Goal: Information Seeking & Learning: Learn about a topic

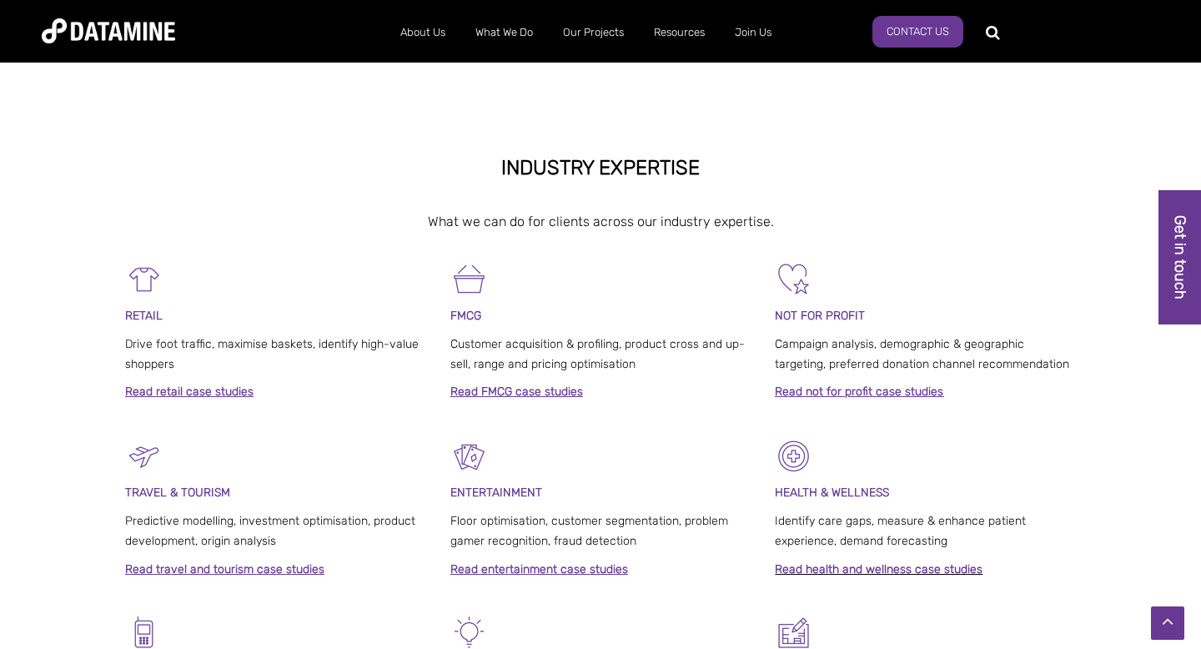
scroll to position [589, 0]
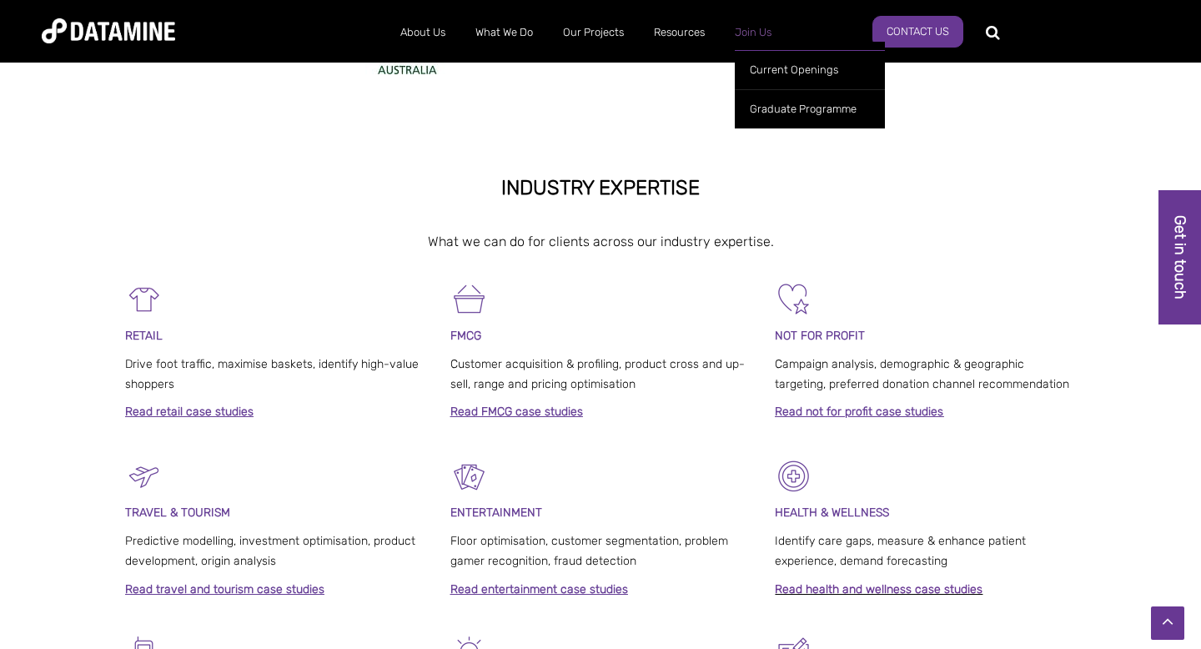
click at [746, 25] on link "Join Us" at bounding box center [753, 32] width 67 height 43
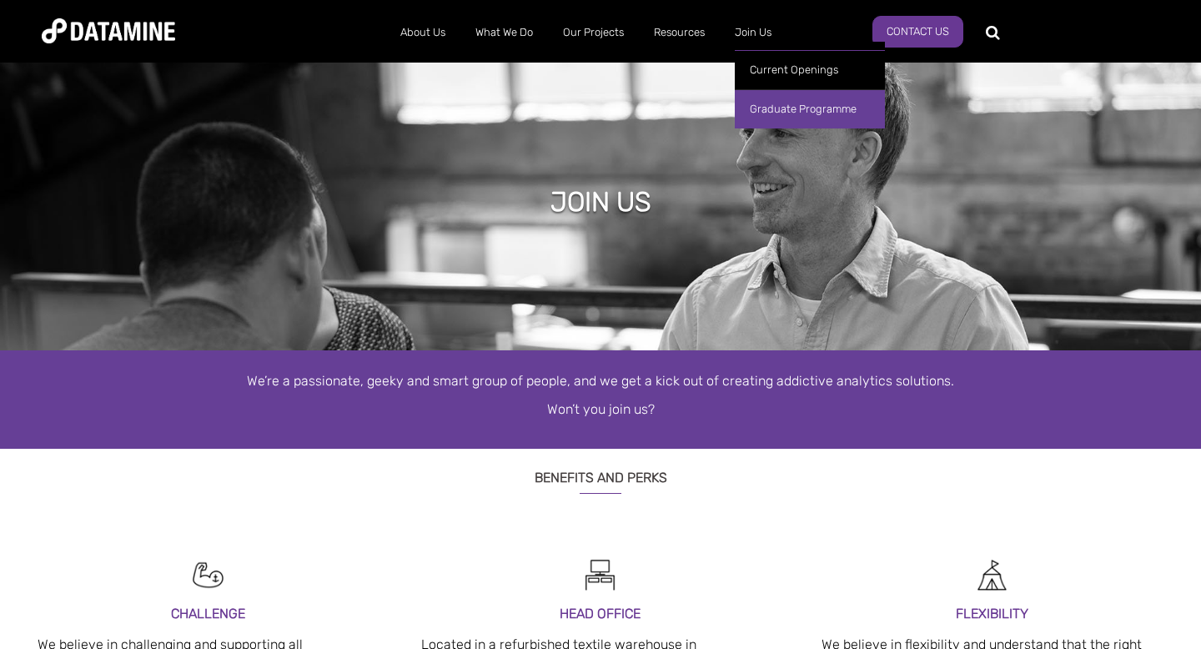
click at [769, 100] on link "Graduate Programme" at bounding box center [810, 108] width 150 height 39
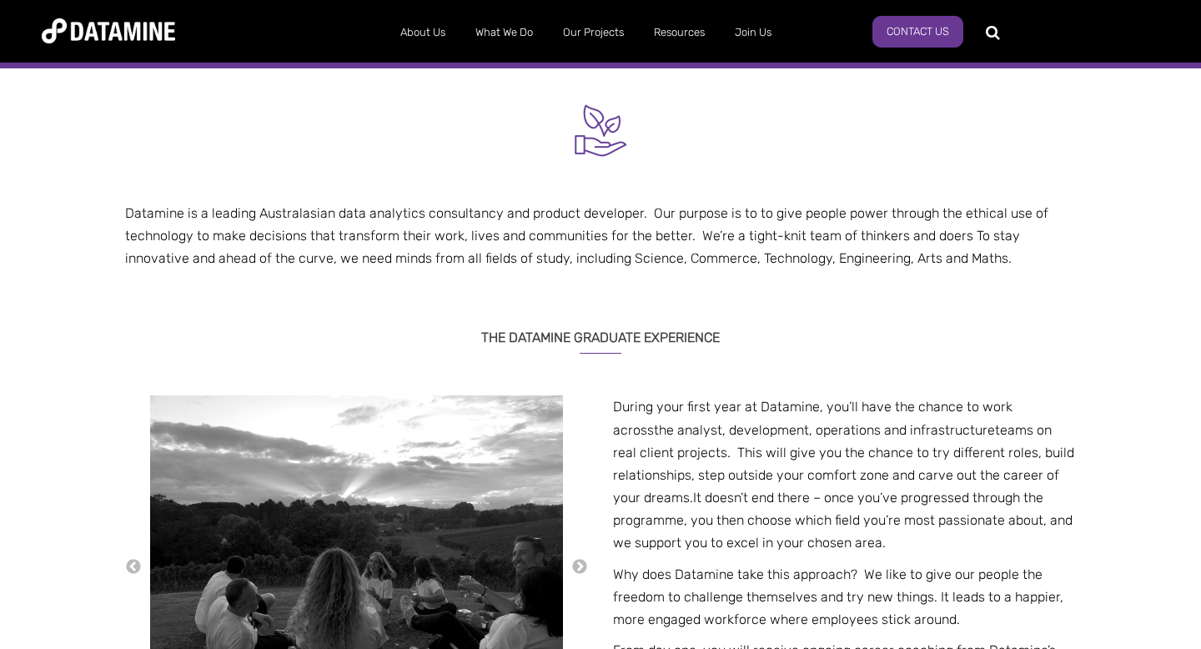
scroll to position [345, 0]
